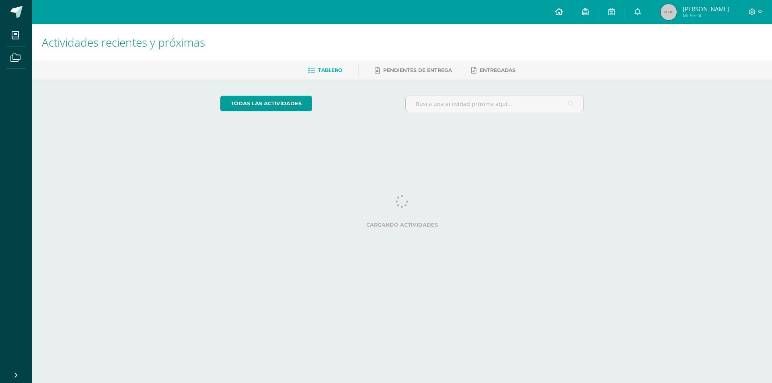
click at [557, 15] on link at bounding box center [558, 12] width 27 height 24
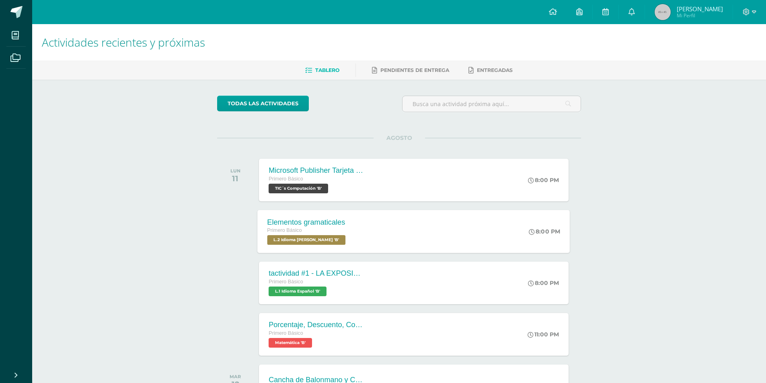
click at [299, 230] on span "Primero Básico" at bounding box center [284, 231] width 35 height 6
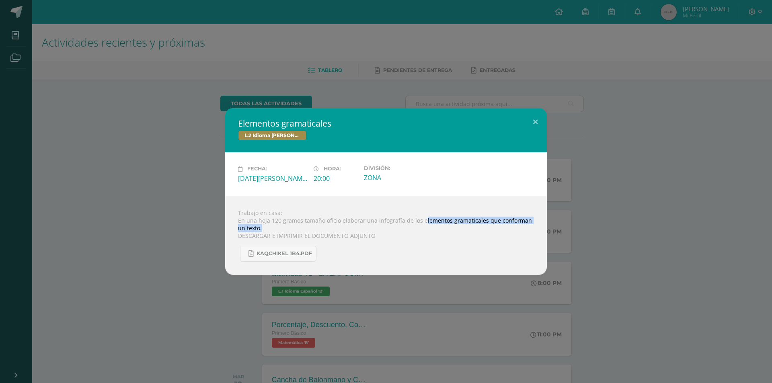
drag, startPoint x: 421, startPoint y: 222, endPoint x: 532, endPoint y: 225, distance: 111.0
click at [532, 225] on div "Trabajo en casa: En una hoja 120 gramos tamaño oficio elaborar una infografía d…" at bounding box center [386, 235] width 322 height 79
copy div "lementos gramaticales que conforman un texto."
